Goal: Information Seeking & Learning: Learn about a topic

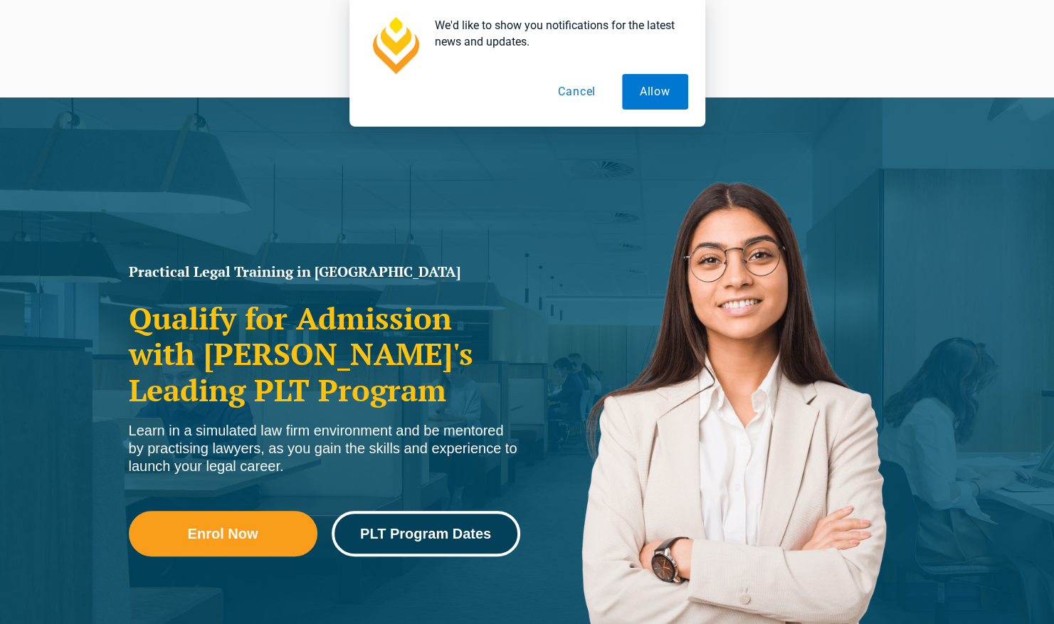
click at [424, 549] on link "PLT Program Dates" at bounding box center [426, 534] width 189 height 46
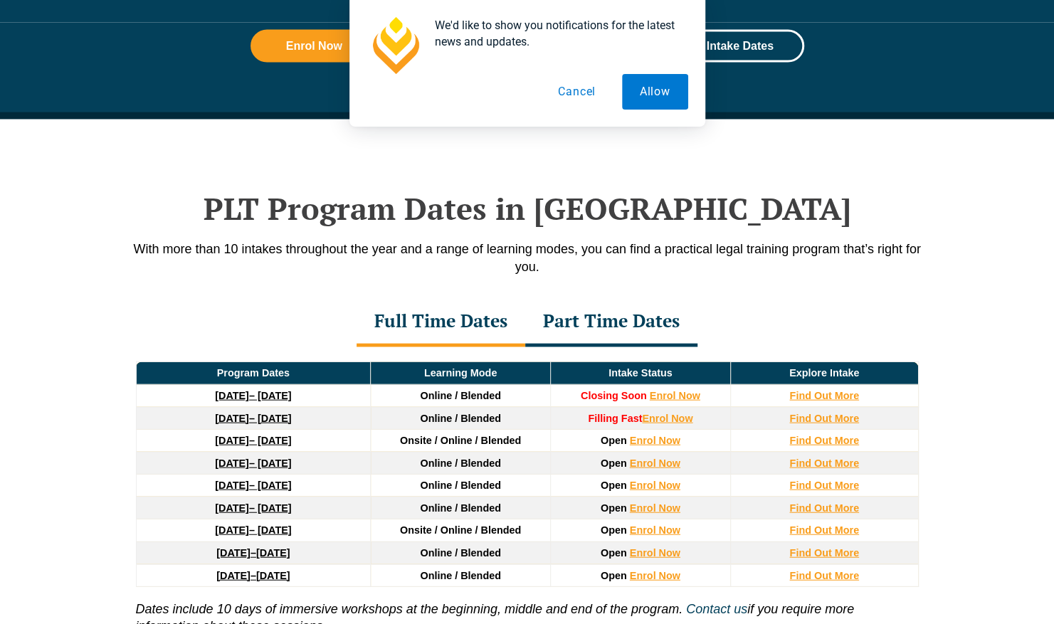
scroll to position [1837, 0]
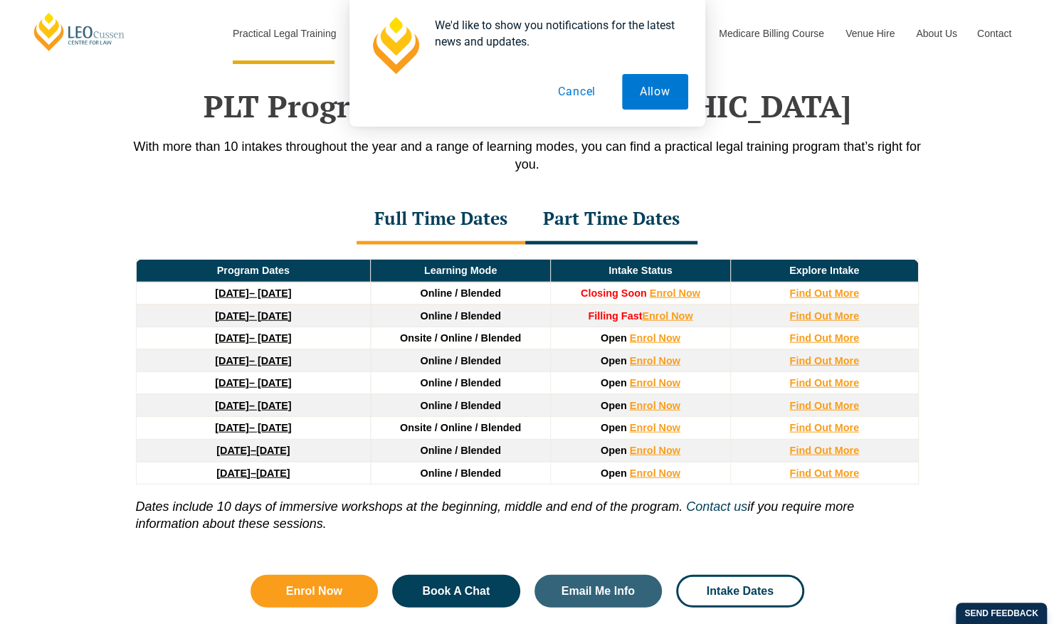
click at [575, 97] on button "Cancel" at bounding box center [576, 92] width 73 height 36
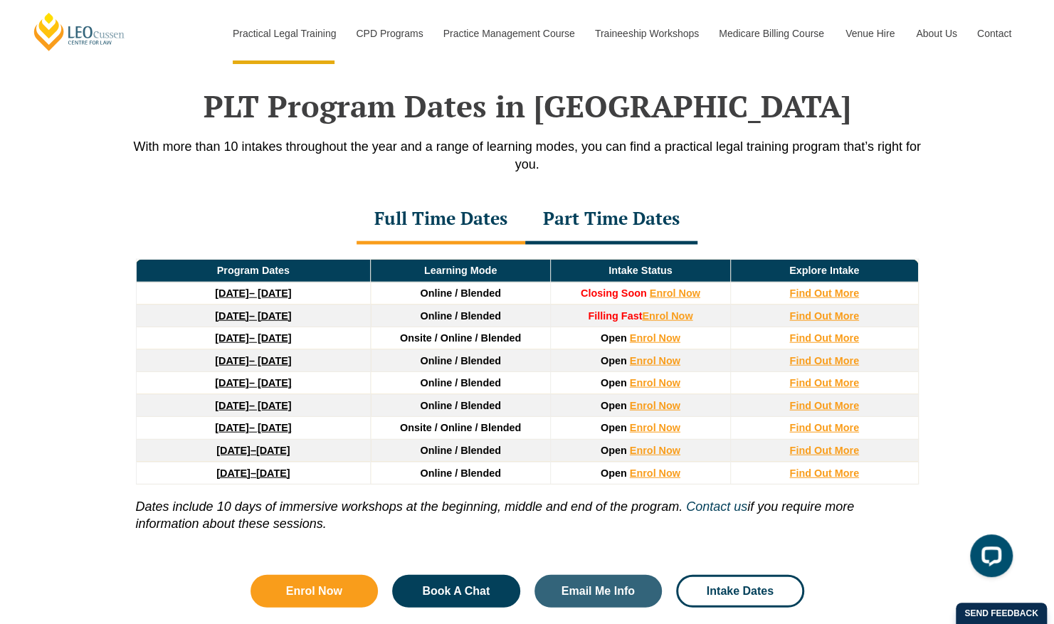
scroll to position [0, 0]
click at [838, 288] on strong "Find Out More" at bounding box center [824, 293] width 70 height 11
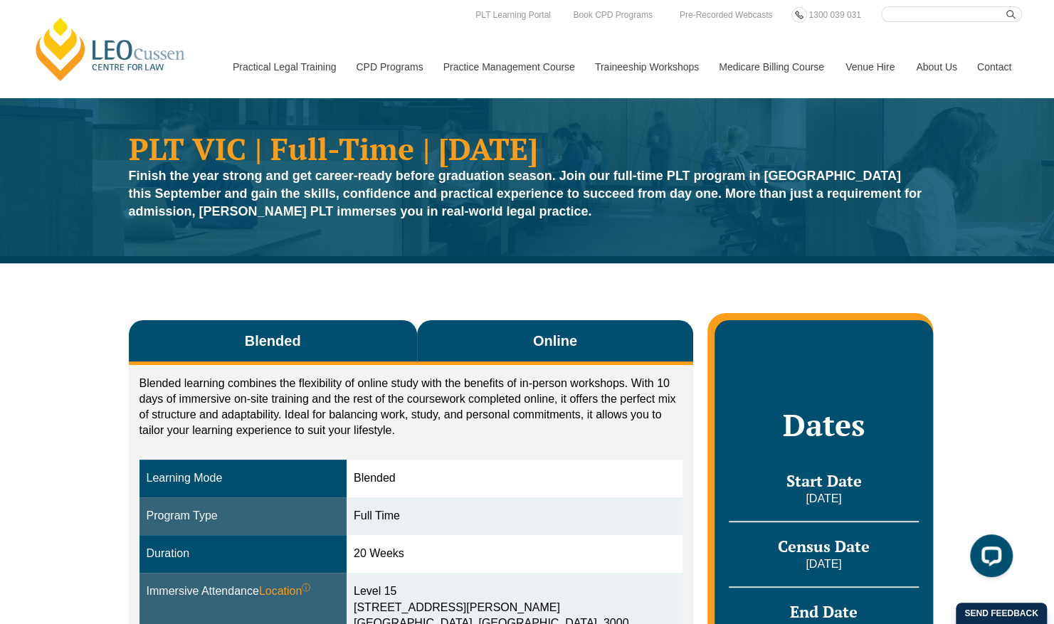
click at [537, 347] on span "Online" at bounding box center [555, 341] width 44 height 20
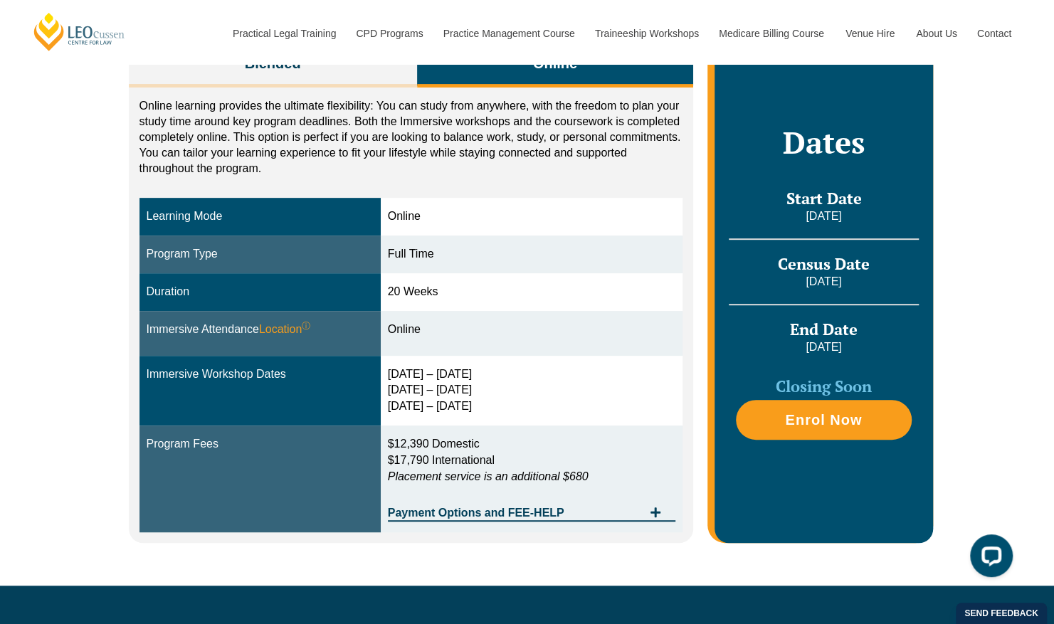
scroll to position [278, 0]
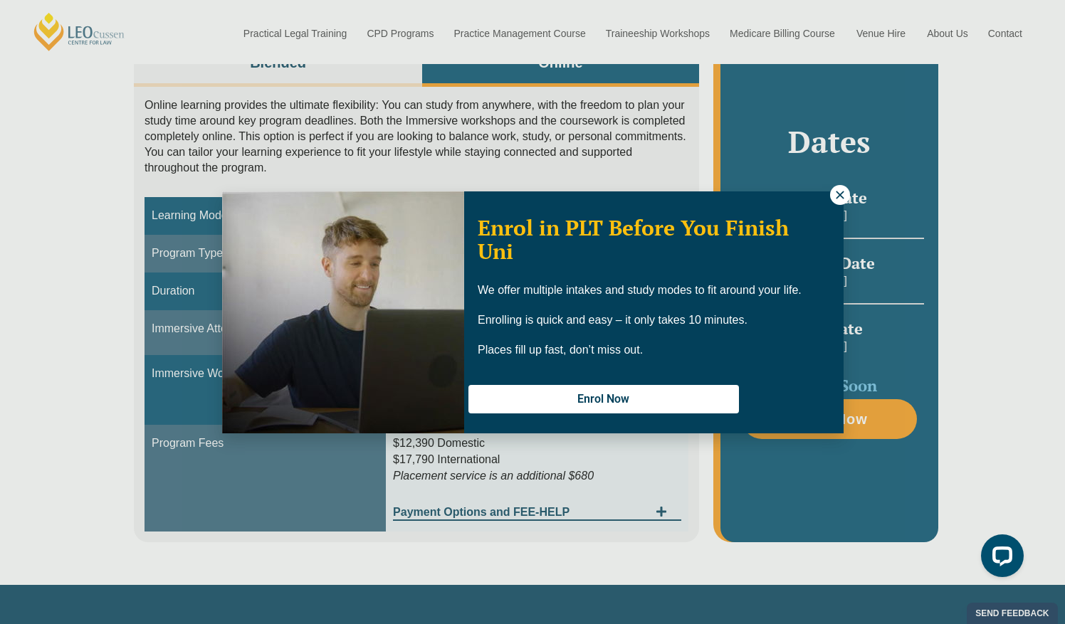
click at [836, 202] on button at bounding box center [840, 195] width 20 height 20
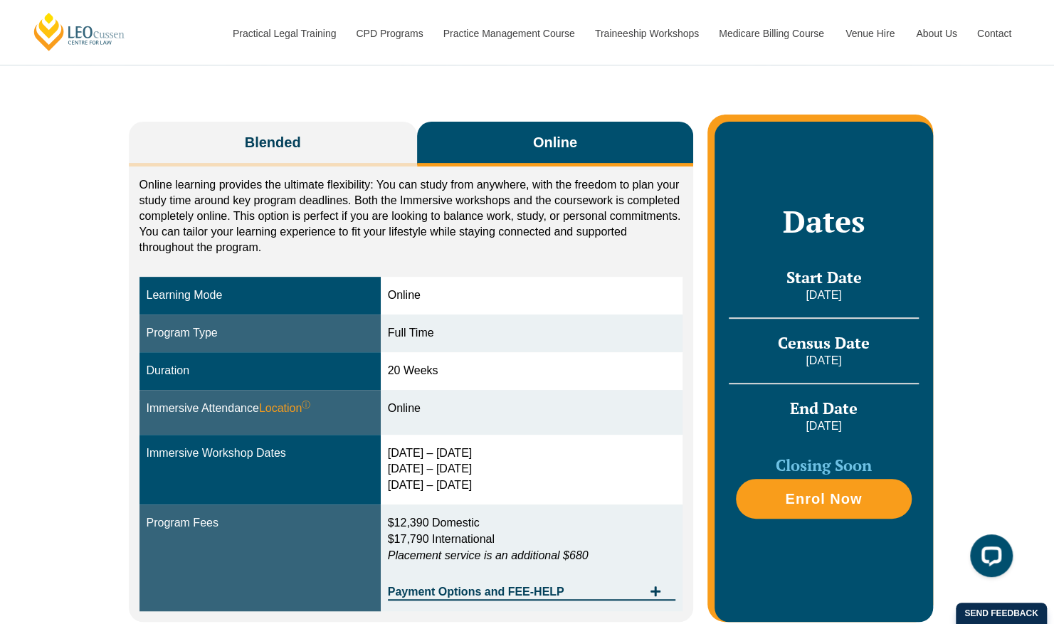
scroll to position [197, 0]
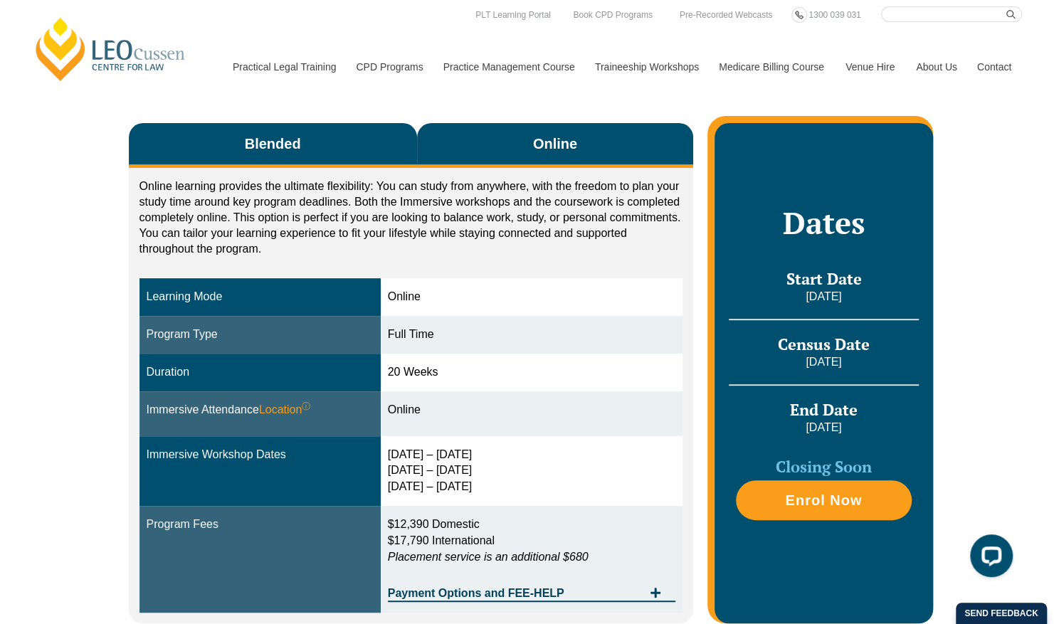
click at [235, 147] on button "Blended" at bounding box center [273, 145] width 288 height 45
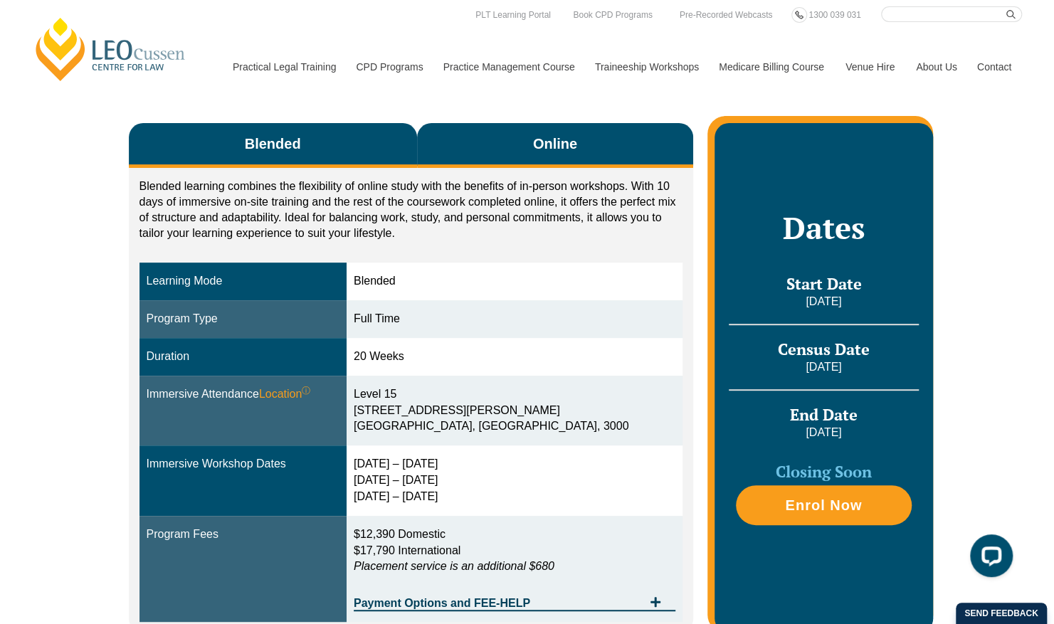
click at [584, 141] on button "Online" at bounding box center [555, 145] width 277 height 45
